Goal: Information Seeking & Learning: Learn about a topic

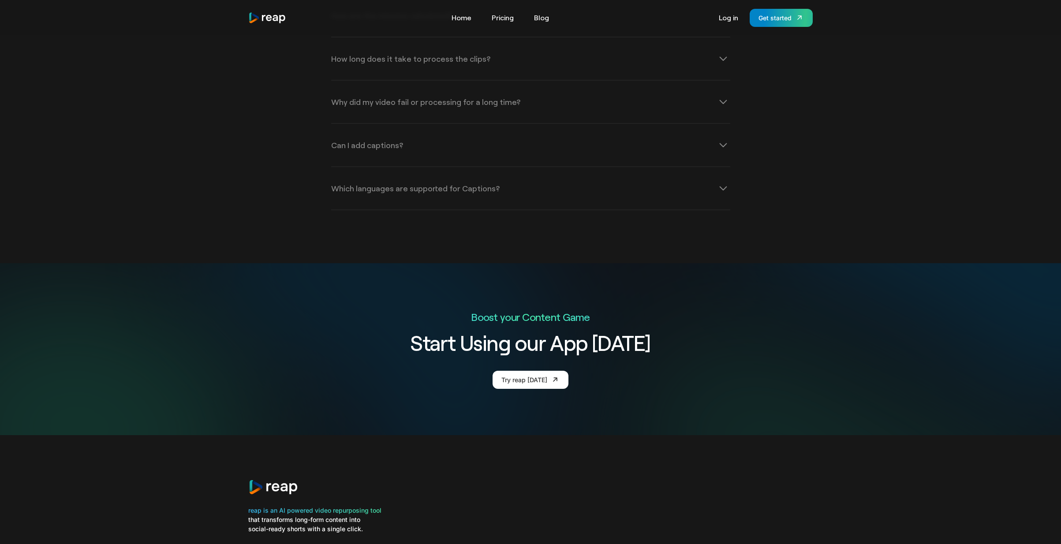
scroll to position [3233, 0]
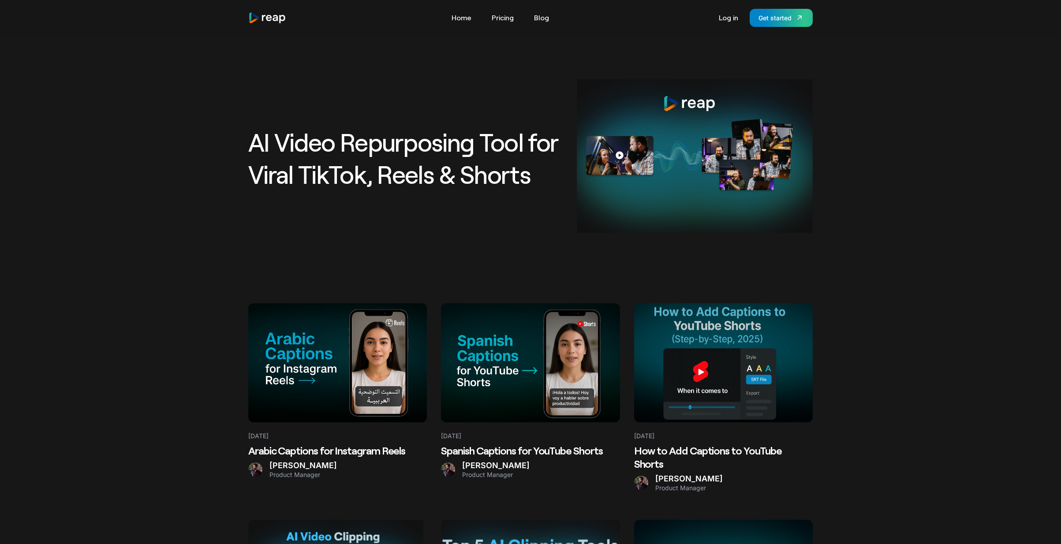
scroll to position [379, 0]
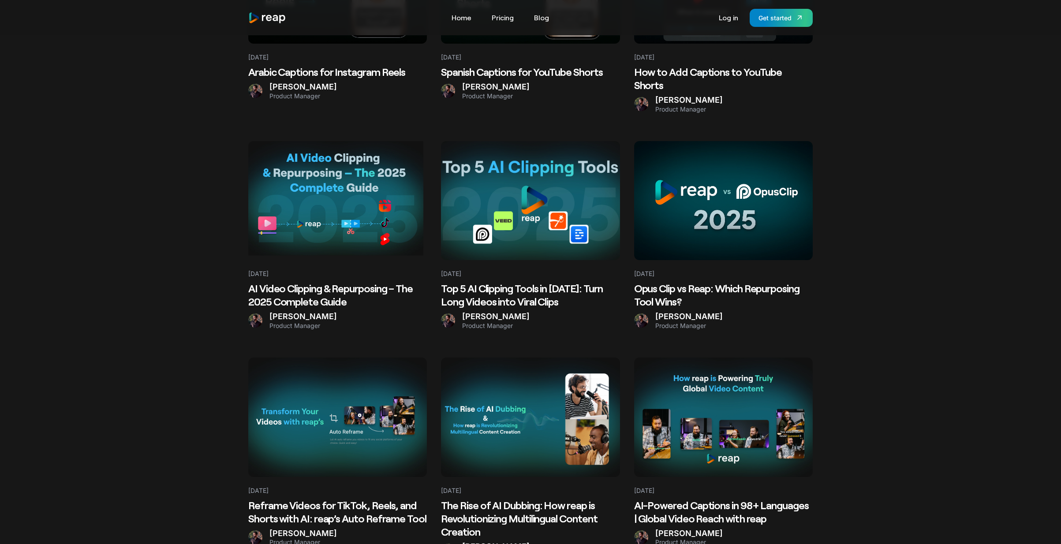
click at [543, 70] on h2 "Spanish Captions for YouTube Shorts" at bounding box center [530, 71] width 179 height 13
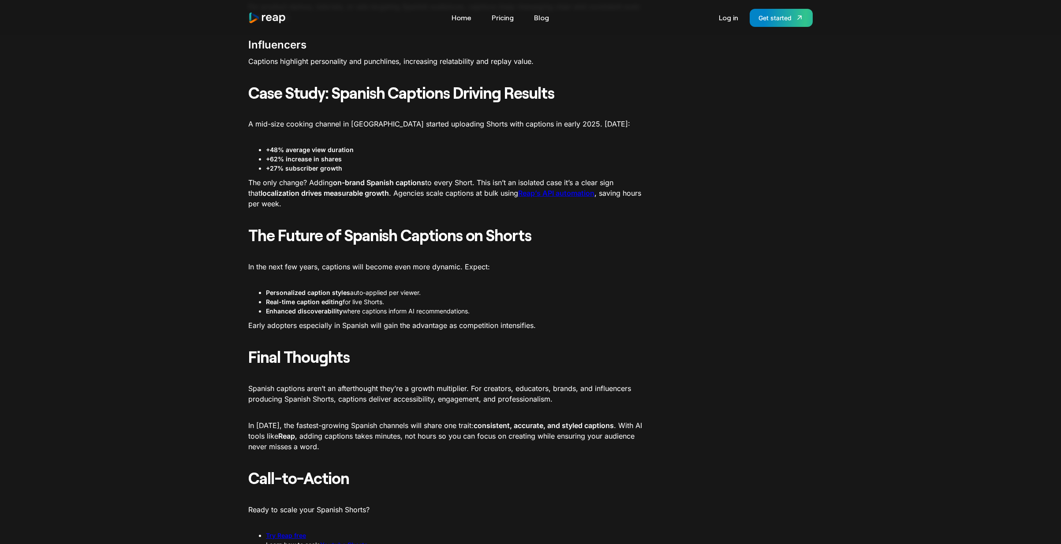
scroll to position [2313, 0]
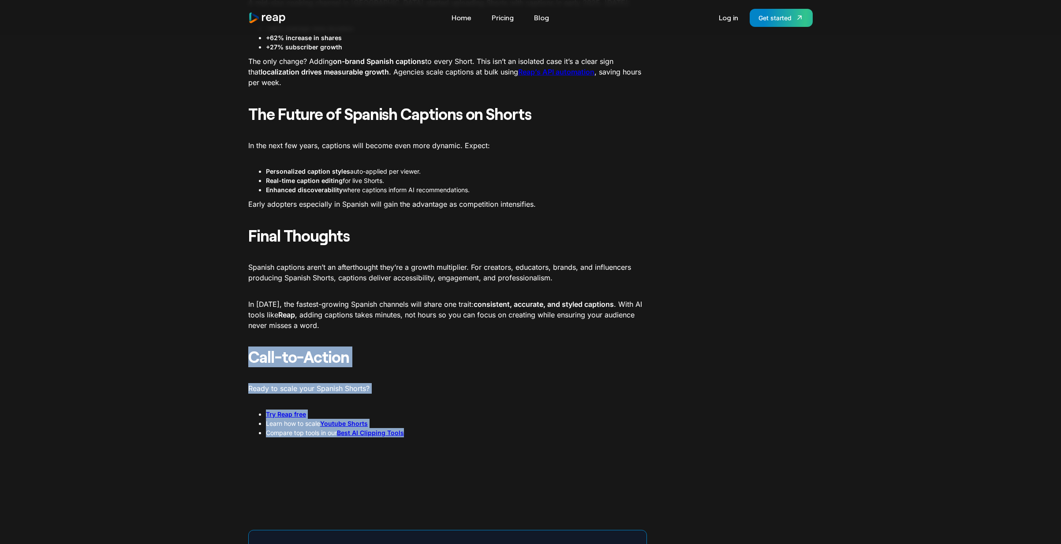
drag, startPoint x: 245, startPoint y: 343, endPoint x: 471, endPoint y: 417, distance: 238.5
click at [471, 428] on li "Compare top tools in our Best AI Clipping Tools" at bounding box center [456, 432] width 381 height 9
